Goal: Task Accomplishment & Management: Manage account settings

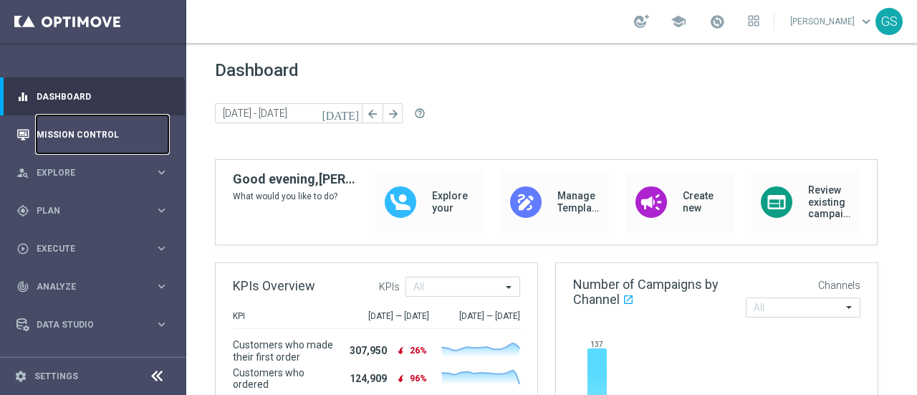
click at [131, 138] on link "Mission Control" at bounding box center [103, 134] width 132 height 38
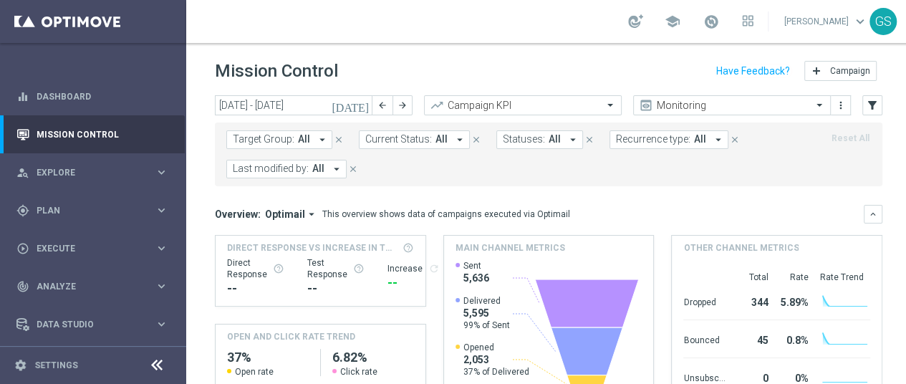
click at [822, 34] on div "[PERSON_NAME] keyboard_arrow_down GS" at bounding box center [840, 21] width 114 height 27
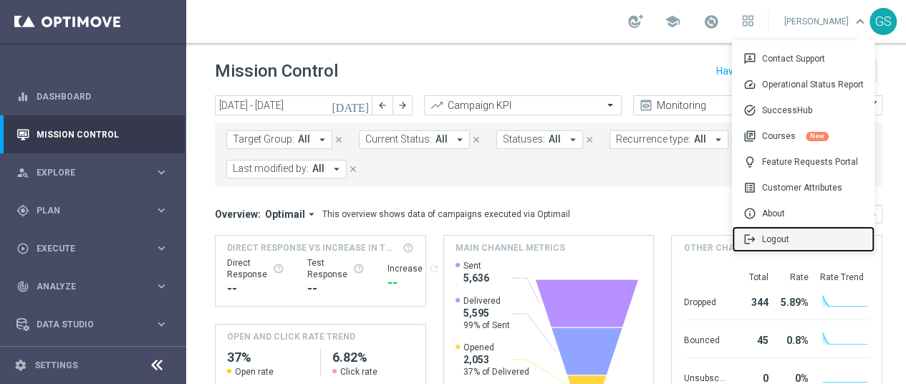
click at [785, 236] on div "logout Logout" at bounding box center [803, 239] width 143 height 26
